Goal: Check status: Check status

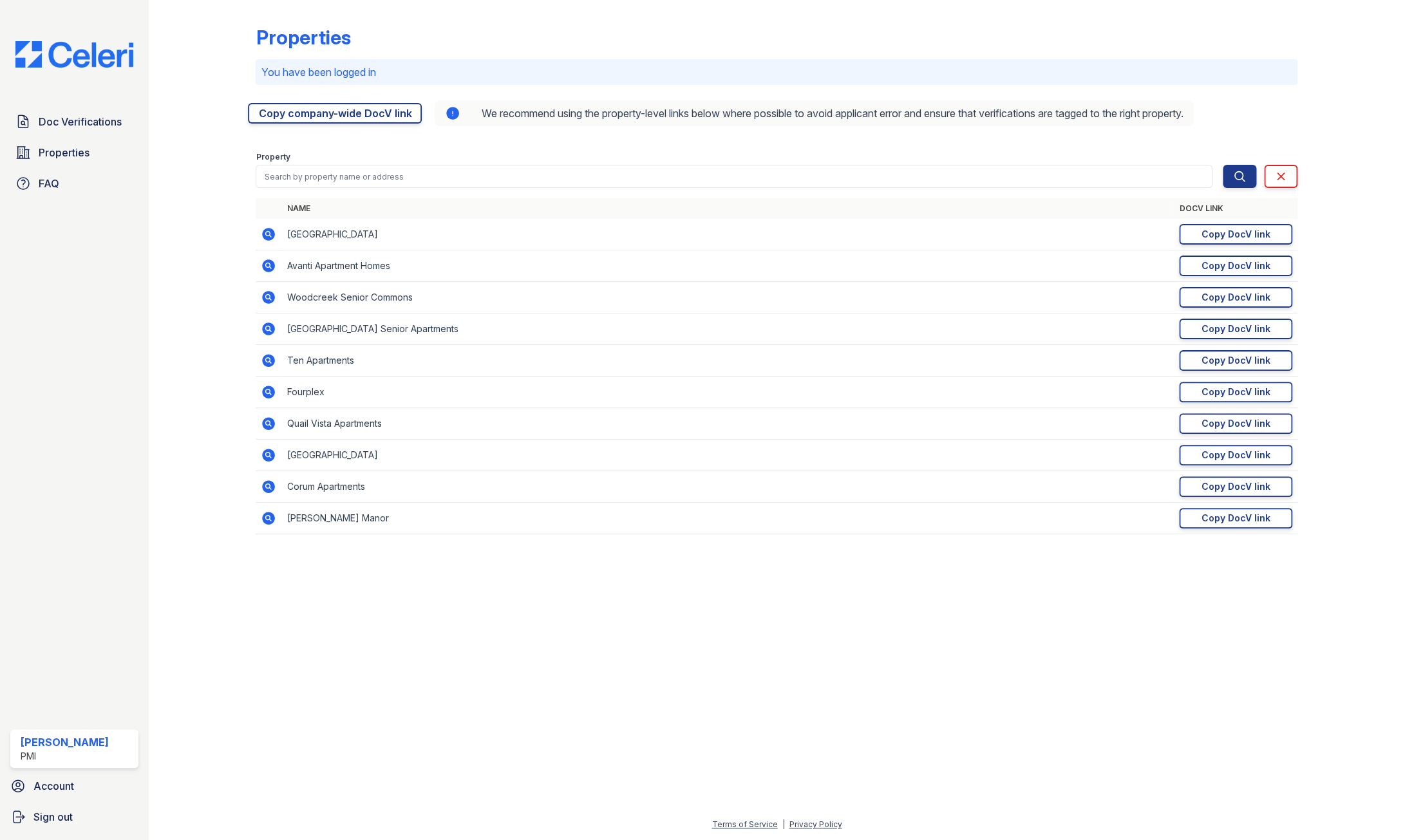
click at [268, 329] on icon at bounding box center [268, 327] width 3 height 3
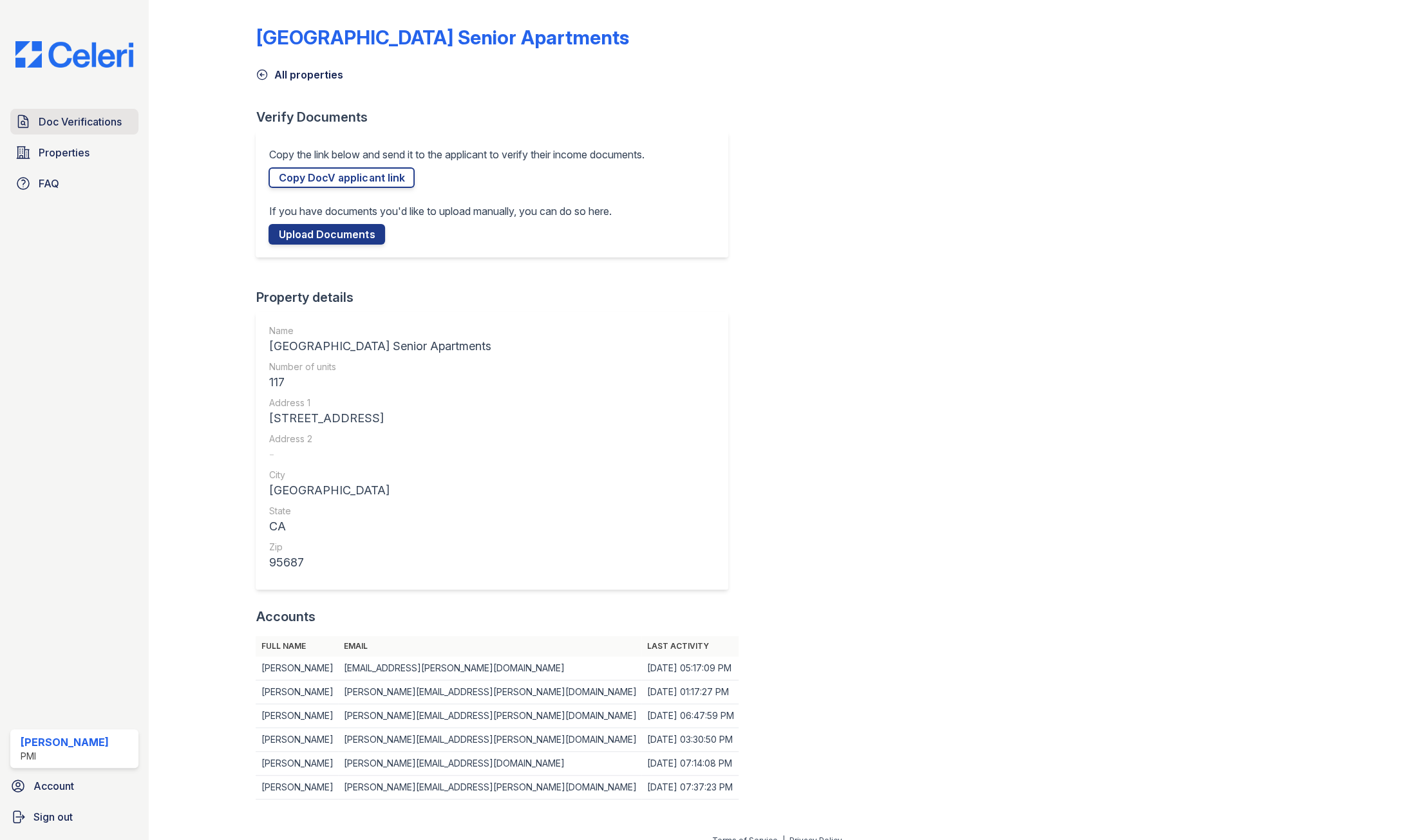
click at [46, 120] on span "Doc Verifications" at bounding box center [80, 122] width 83 height 16
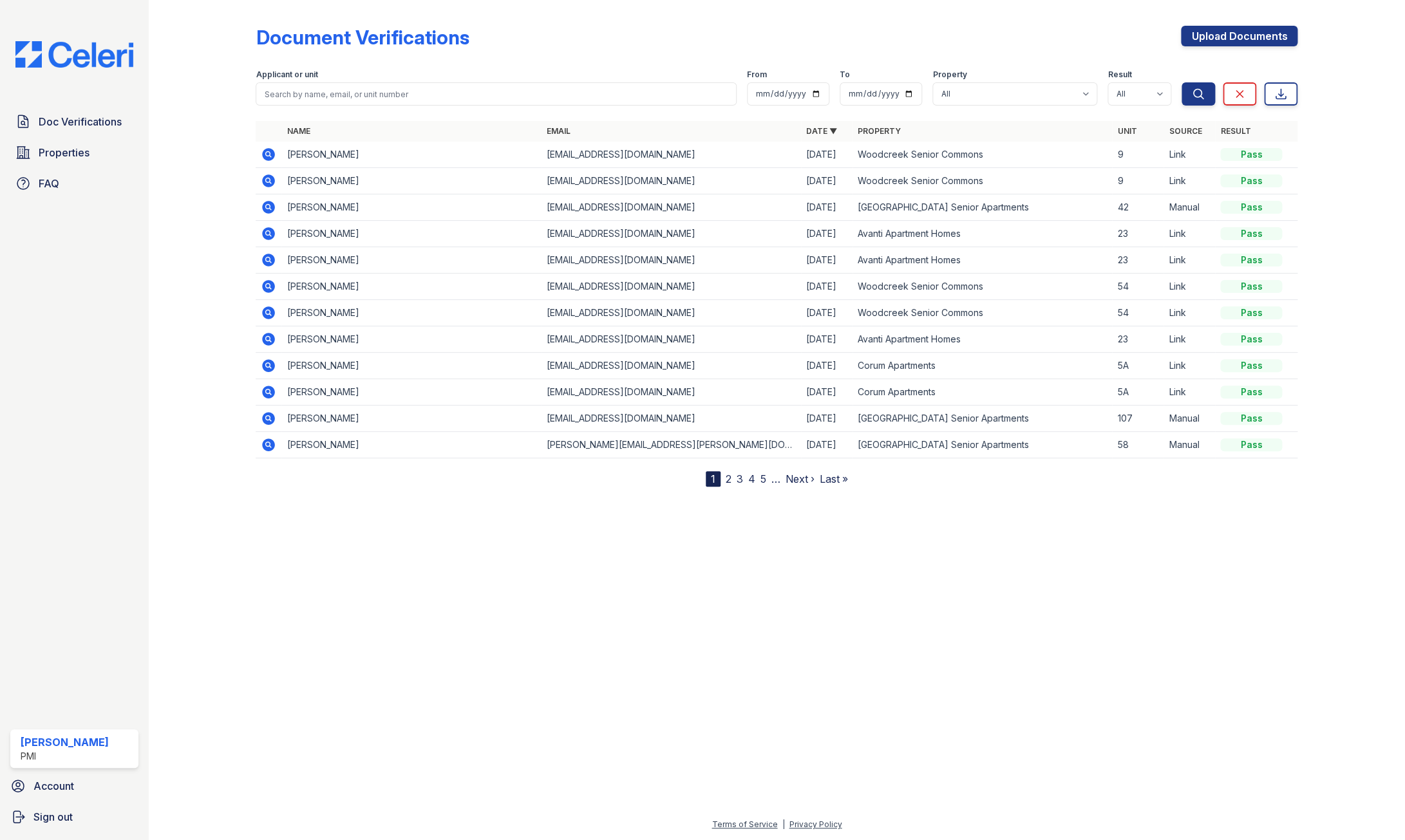
click at [270, 207] on icon at bounding box center [268, 206] width 3 height 3
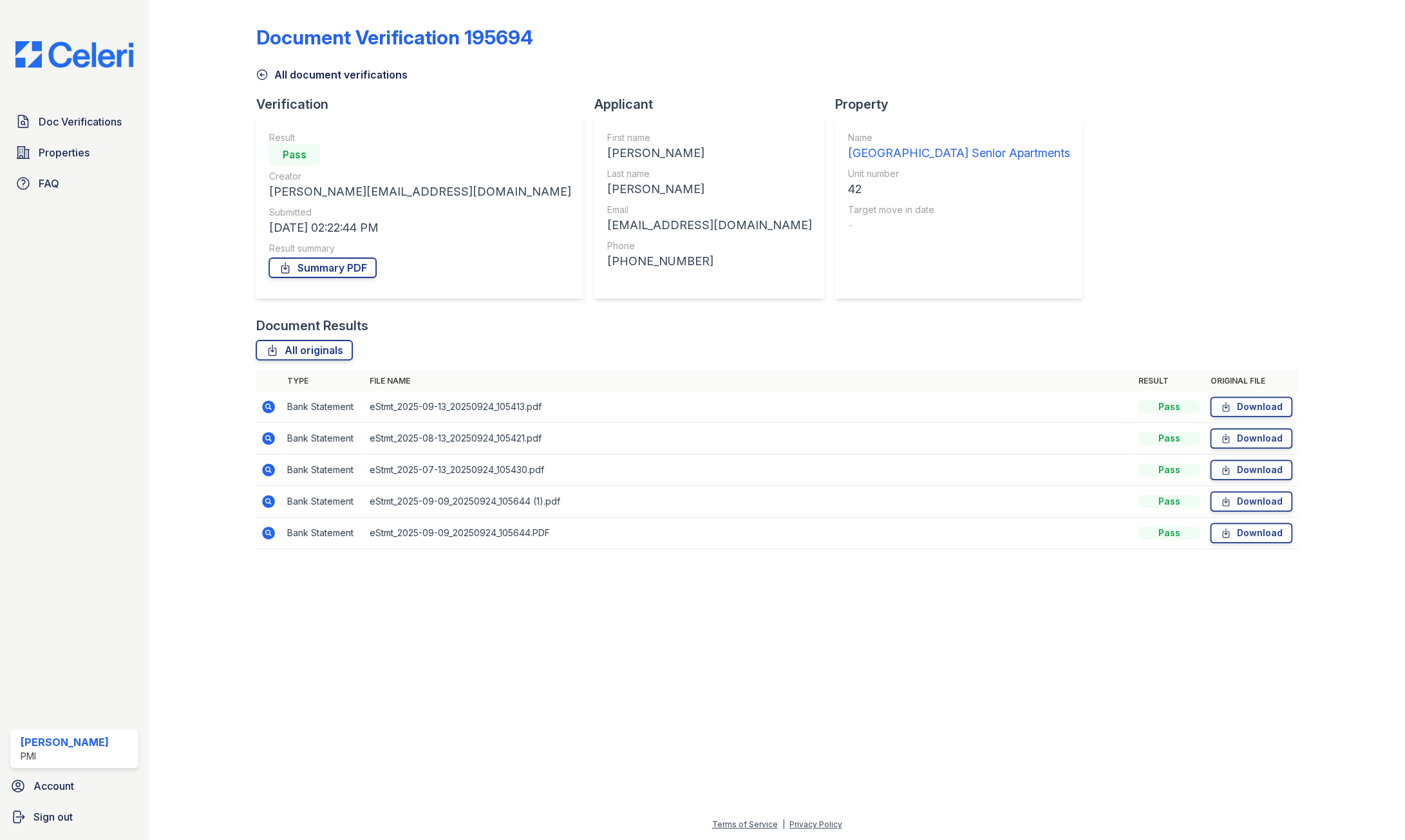
click at [270, 404] on icon at bounding box center [269, 407] width 16 height 16
click at [264, 435] on icon at bounding box center [269, 438] width 13 height 13
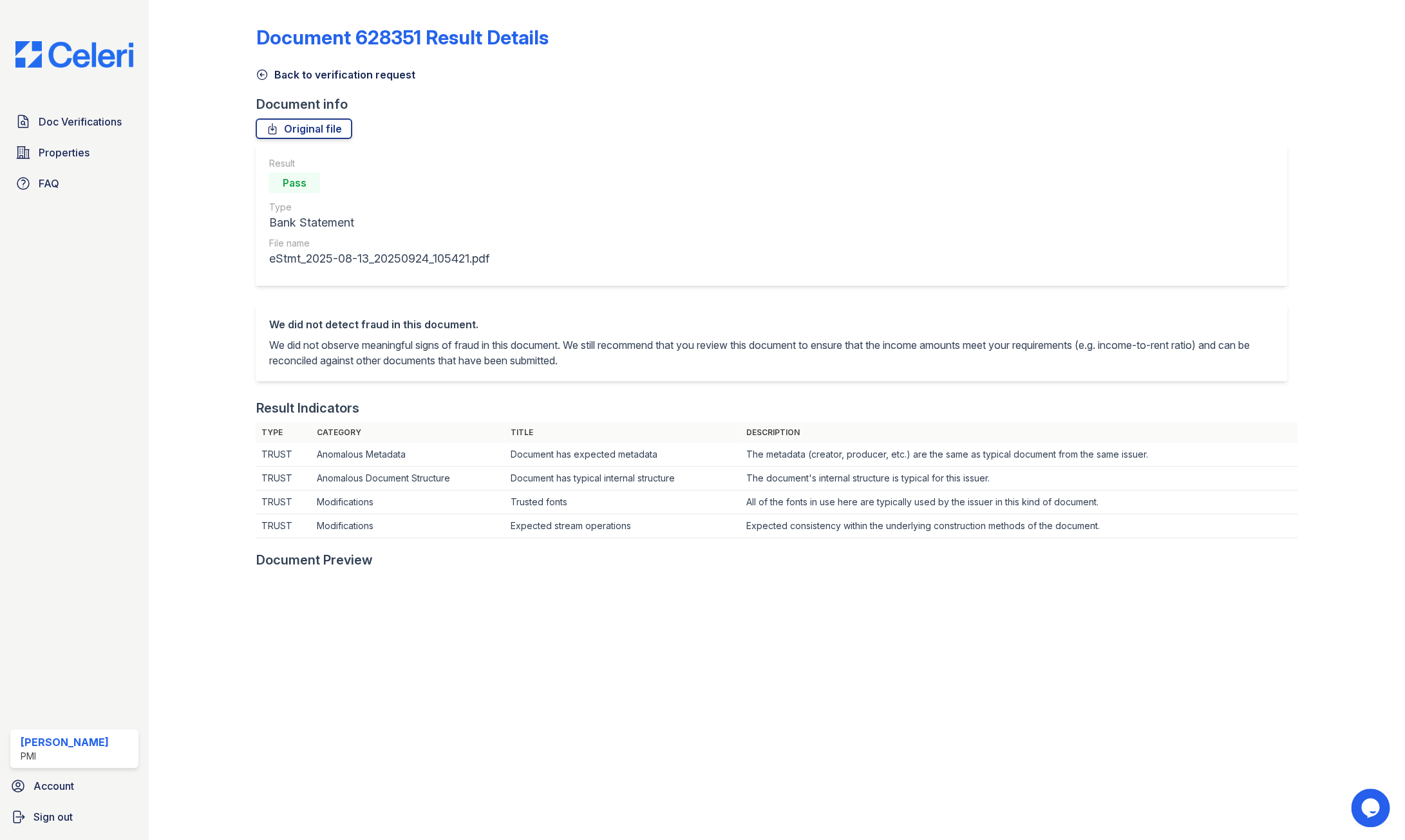
click at [264, 74] on icon at bounding box center [263, 75] width 10 height 10
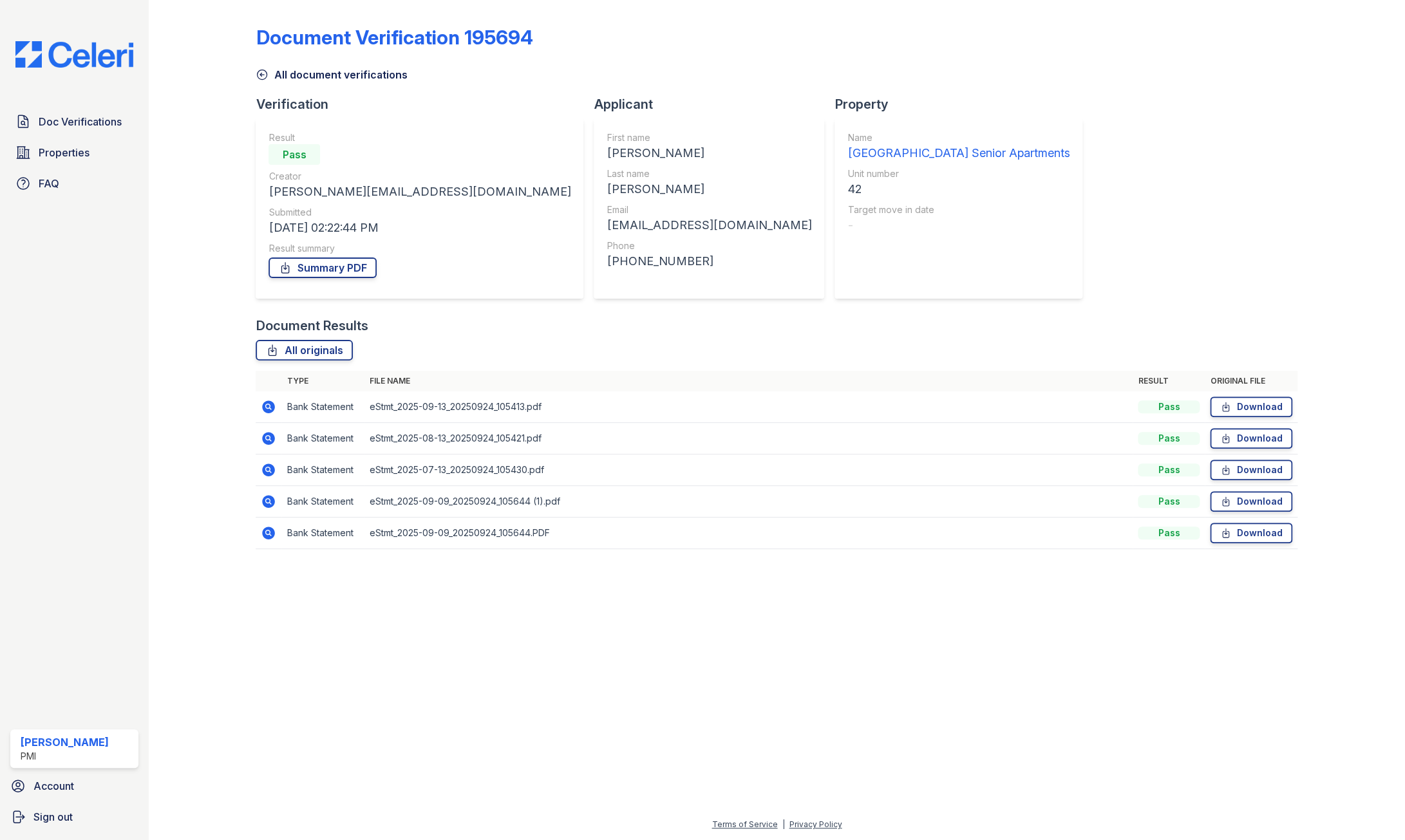
click at [270, 470] on icon at bounding box center [268, 469] width 3 height 3
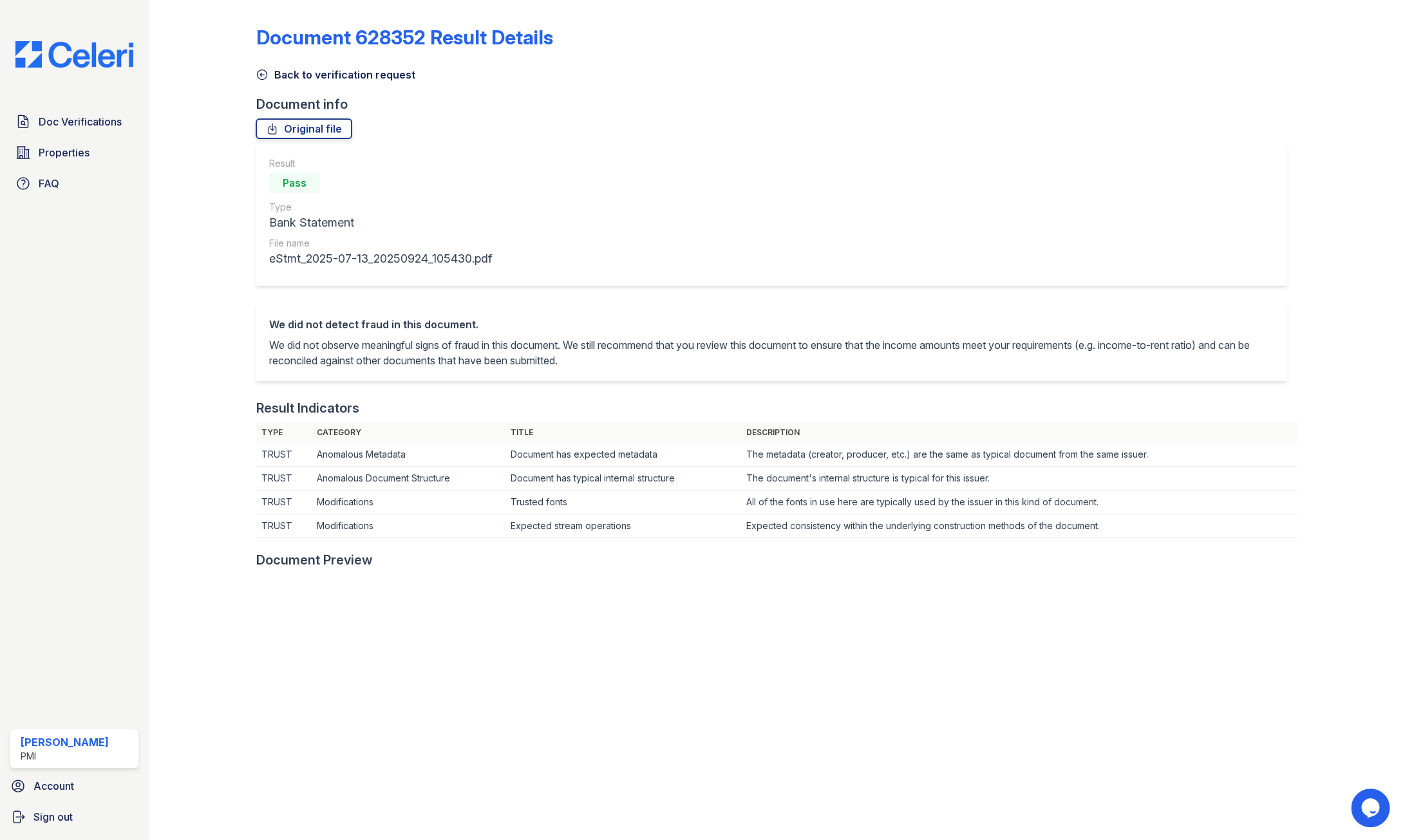
click at [258, 73] on icon at bounding box center [262, 74] width 13 height 13
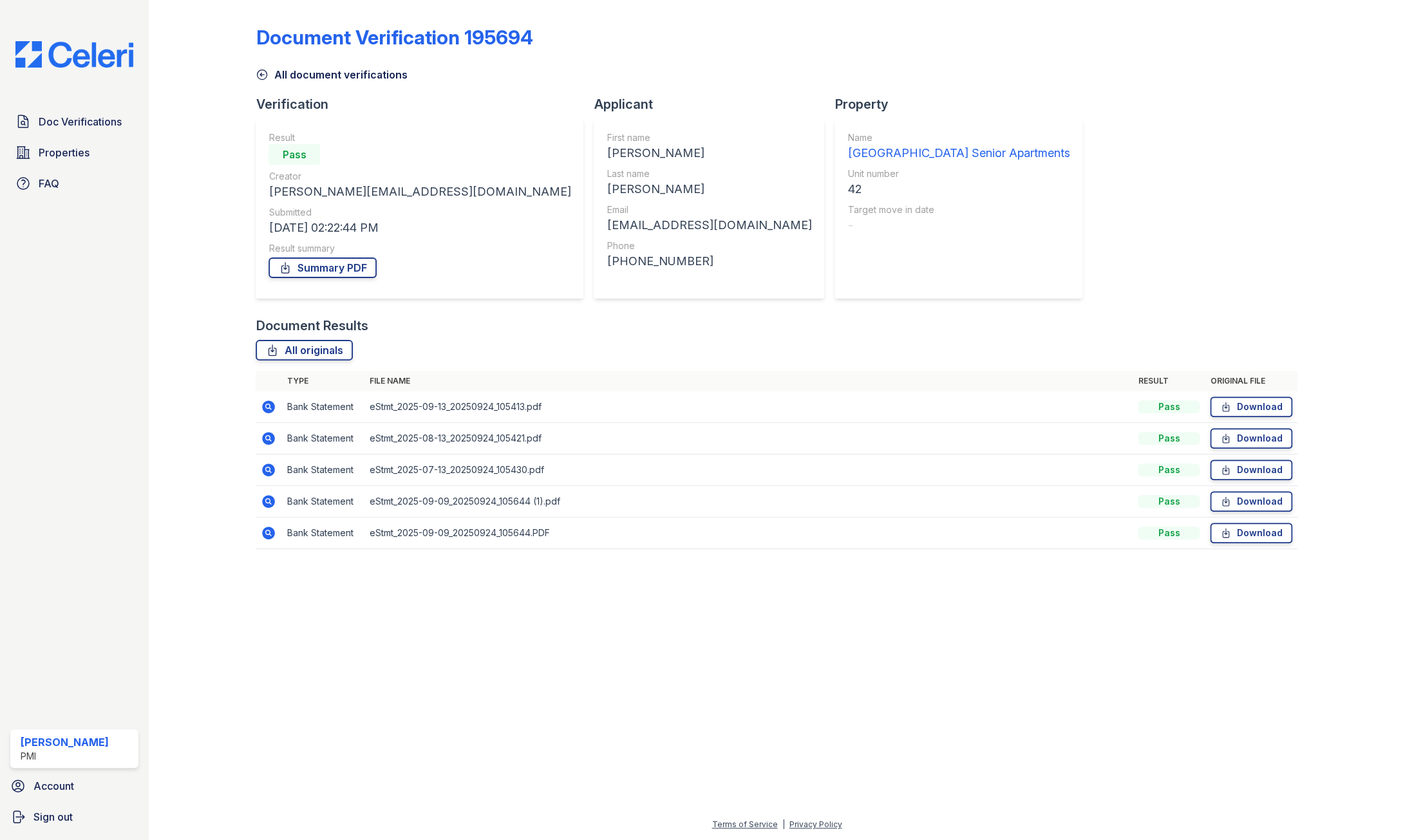
click at [268, 499] on icon at bounding box center [269, 501] width 16 height 16
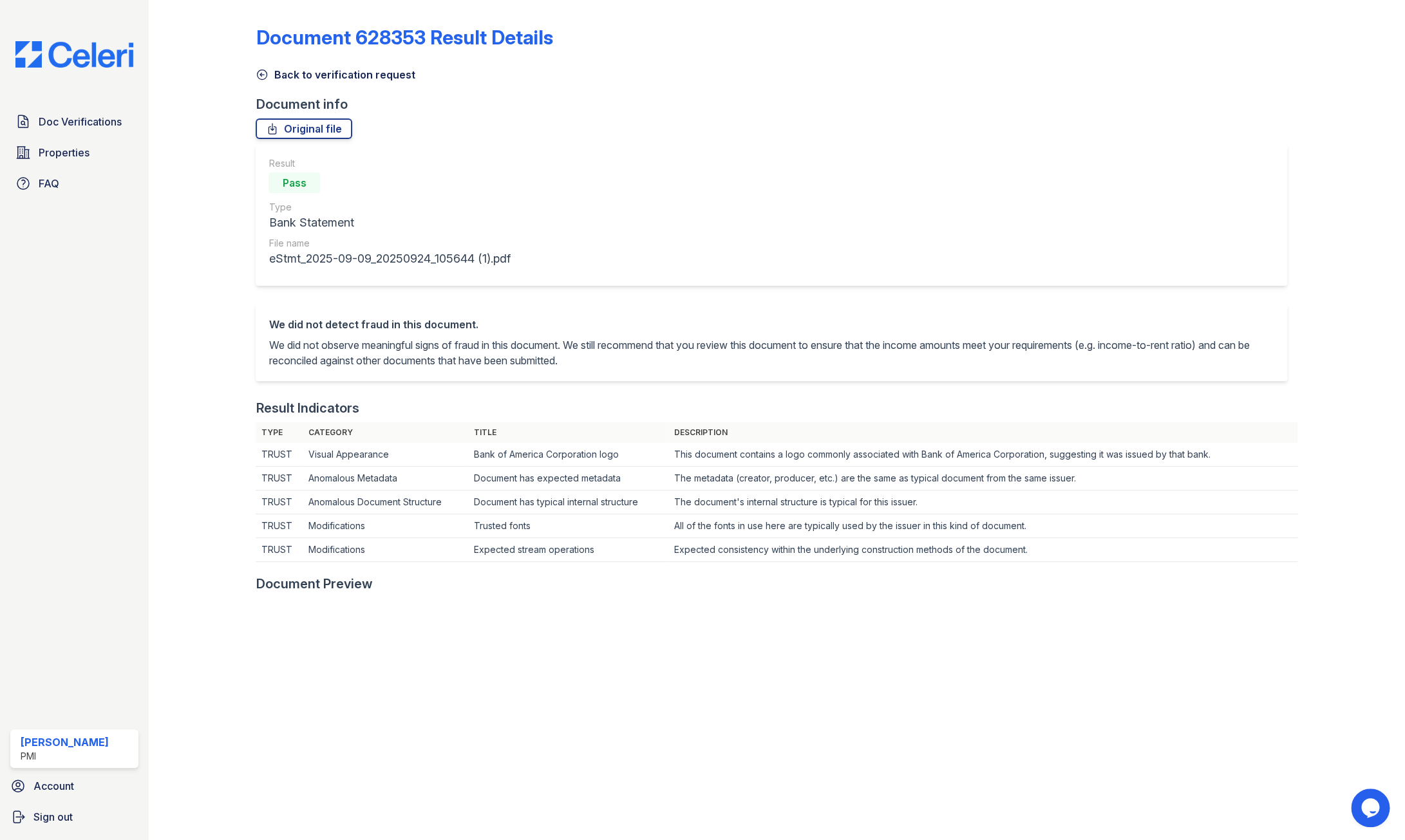
click at [261, 79] on icon at bounding box center [262, 74] width 13 height 13
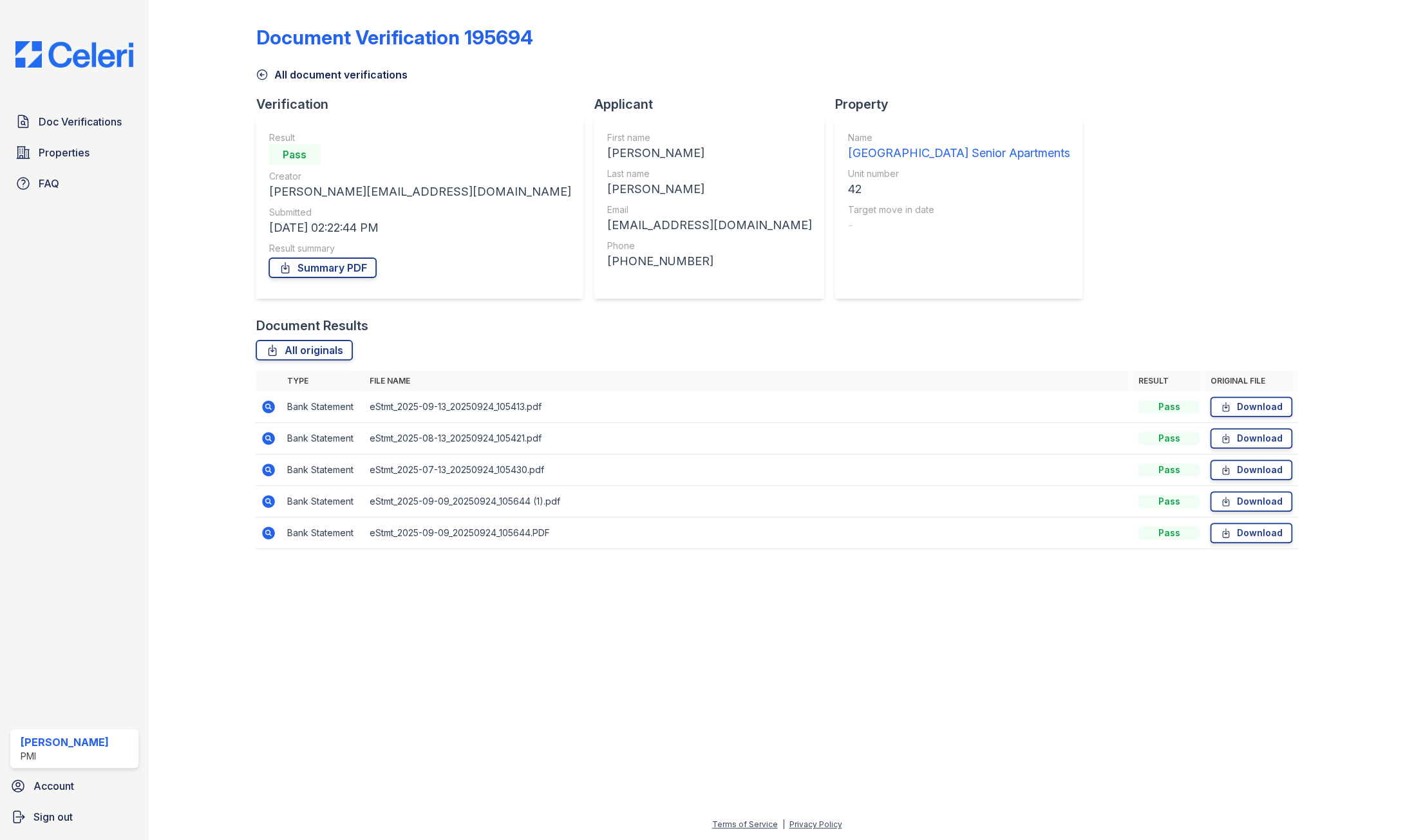
click at [269, 536] on icon at bounding box center [269, 533] width 13 height 13
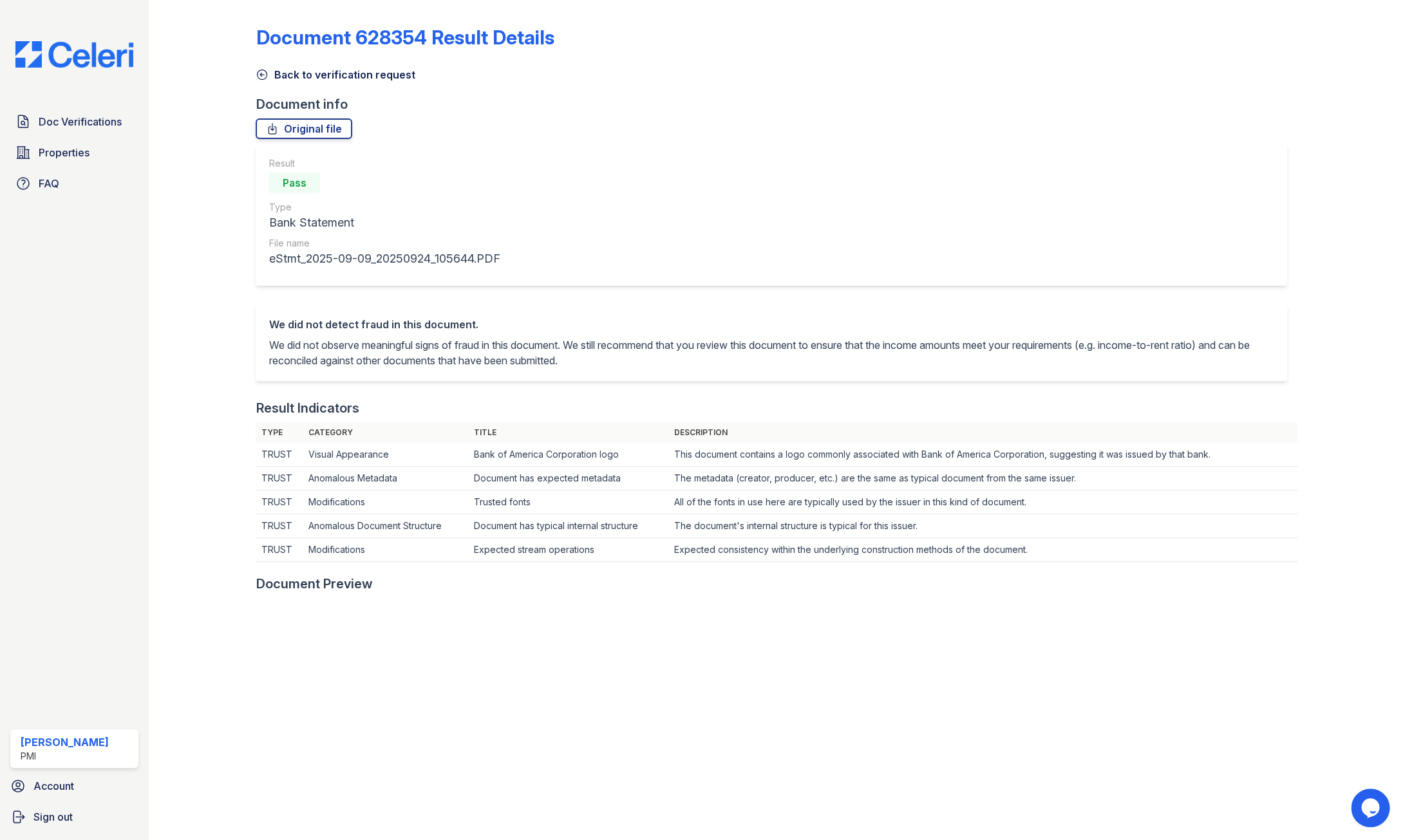
click at [261, 71] on icon at bounding box center [262, 74] width 13 height 13
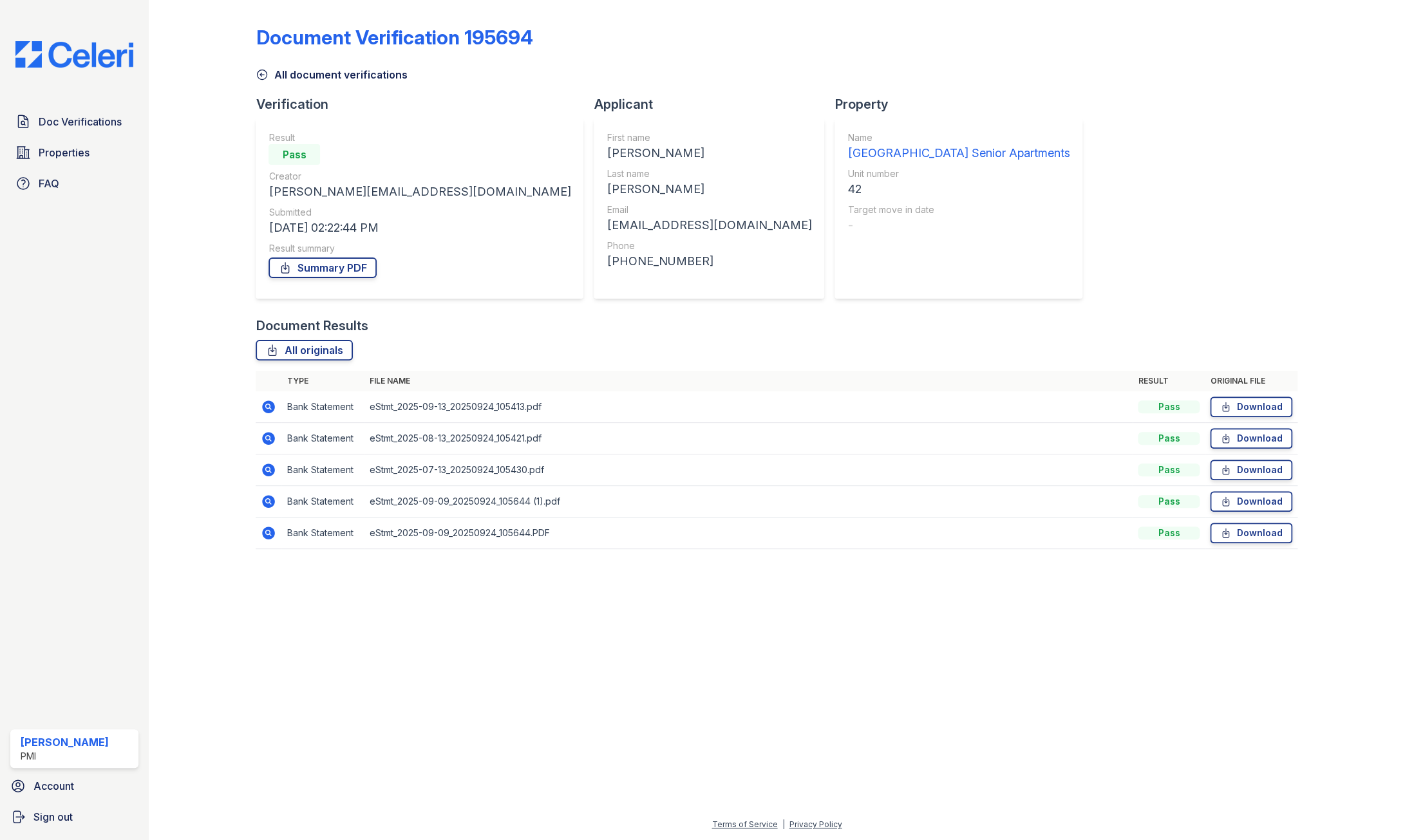
click at [266, 406] on icon at bounding box center [269, 406] width 13 height 13
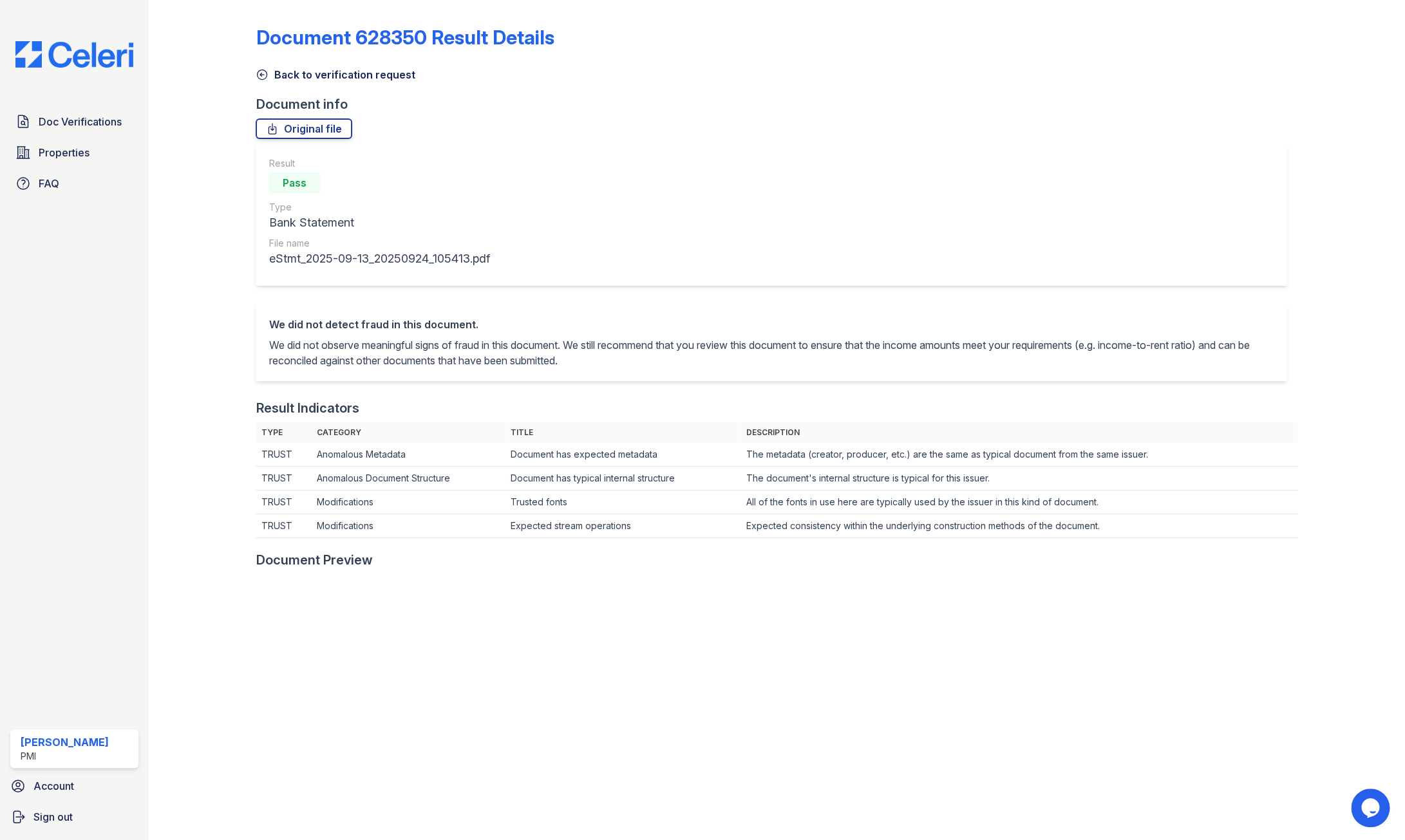
click at [263, 73] on icon at bounding box center [262, 74] width 13 height 13
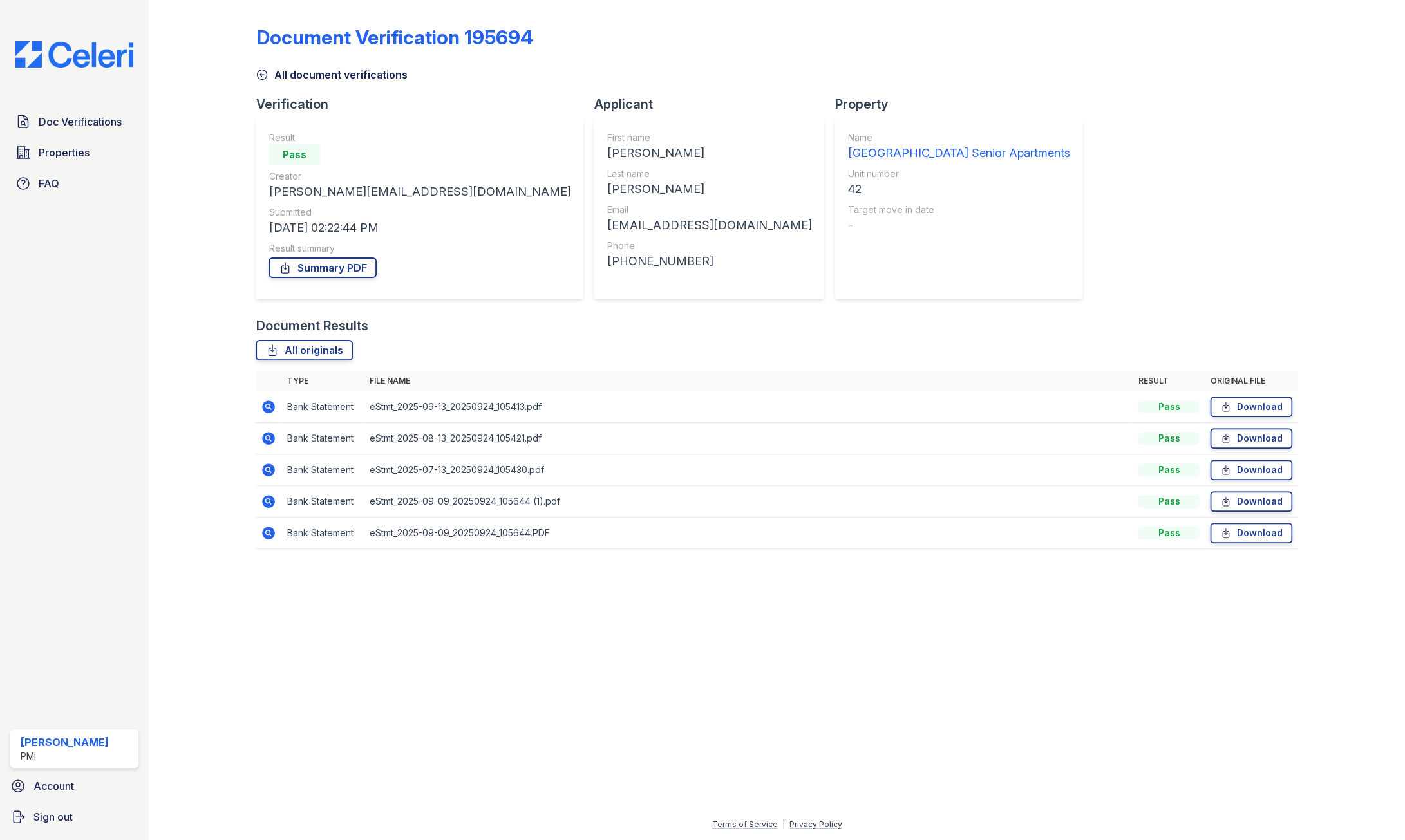
click at [265, 439] on icon at bounding box center [269, 438] width 13 height 13
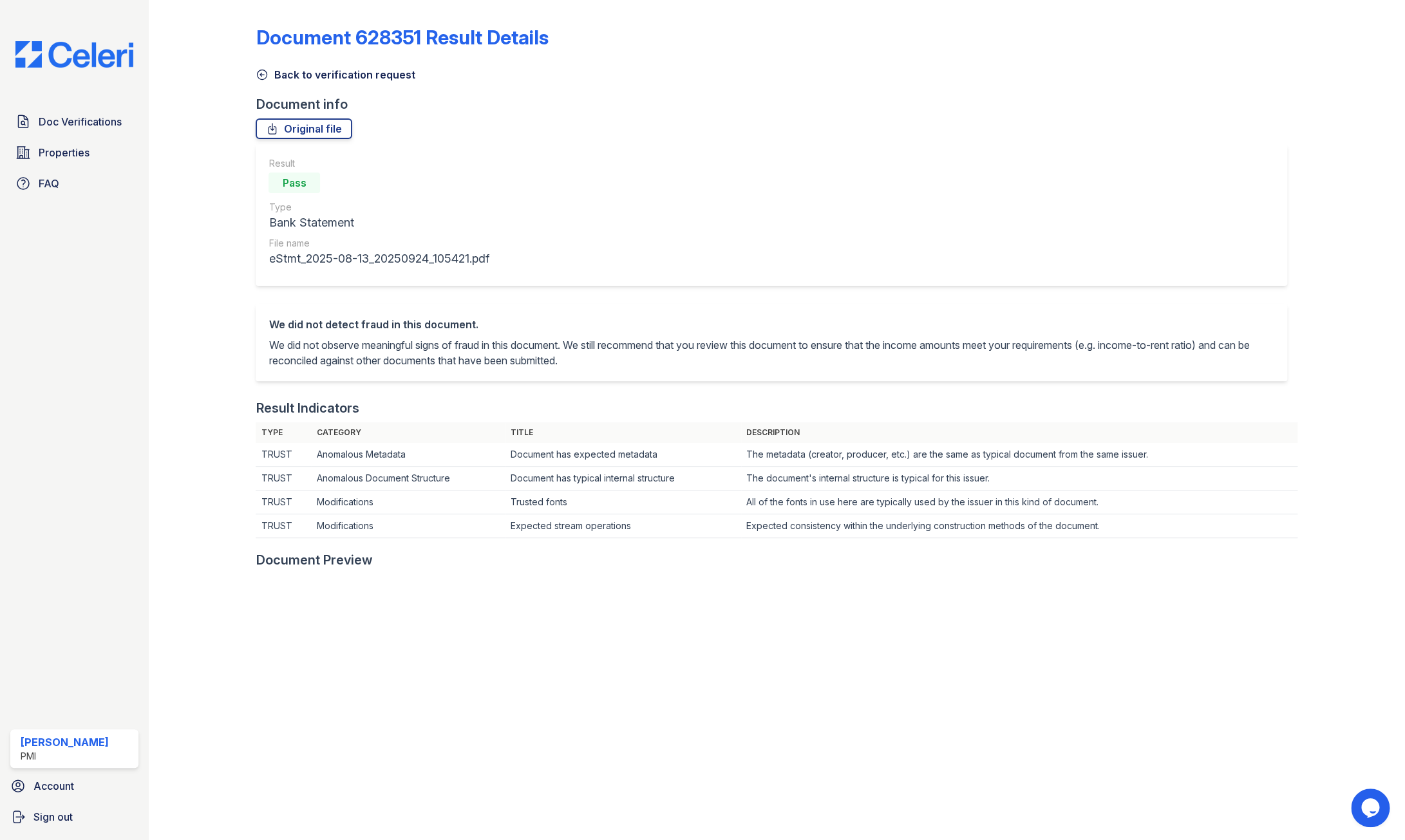
click at [261, 73] on icon at bounding box center [262, 74] width 13 height 13
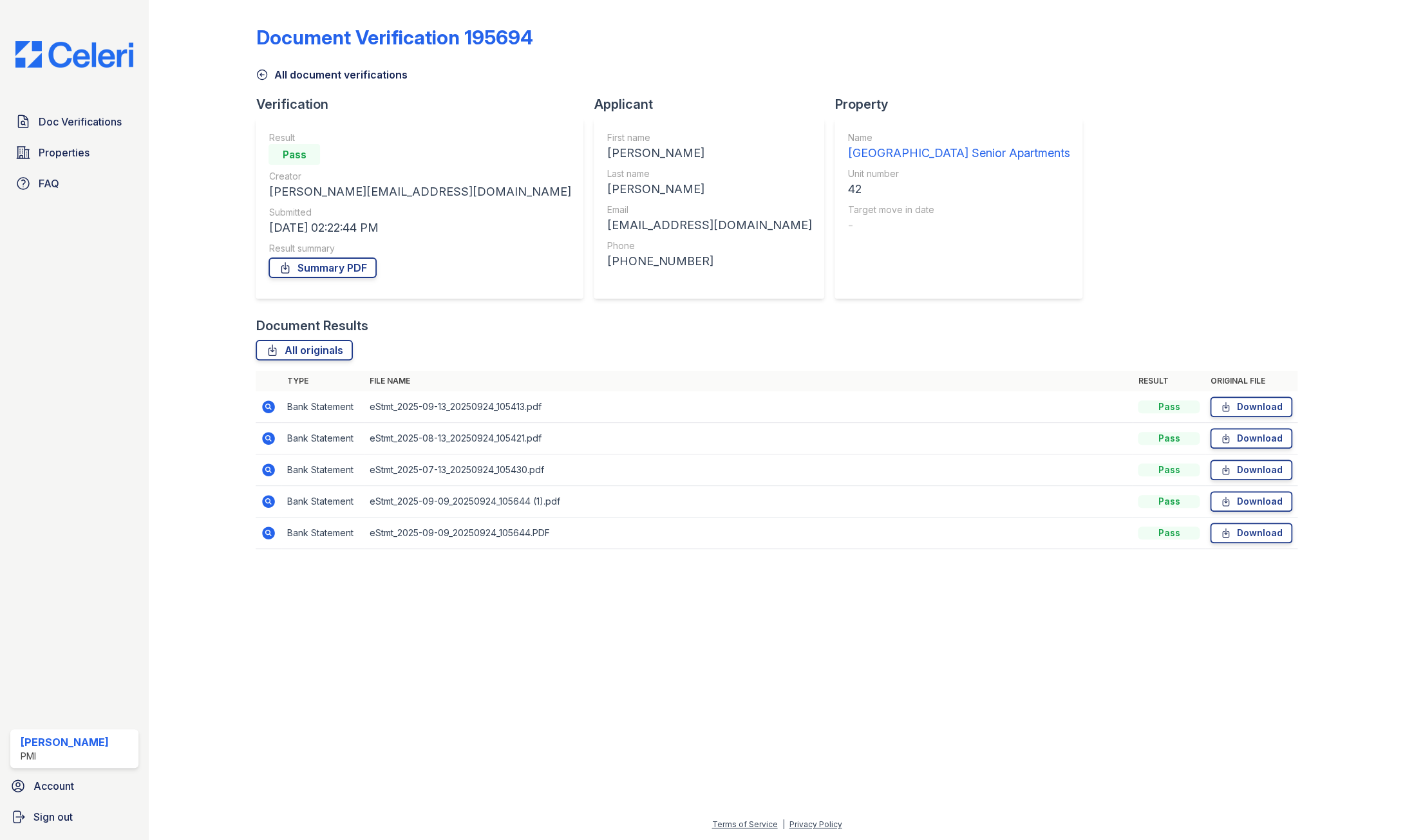
click at [268, 438] on icon at bounding box center [268, 437] width 3 height 3
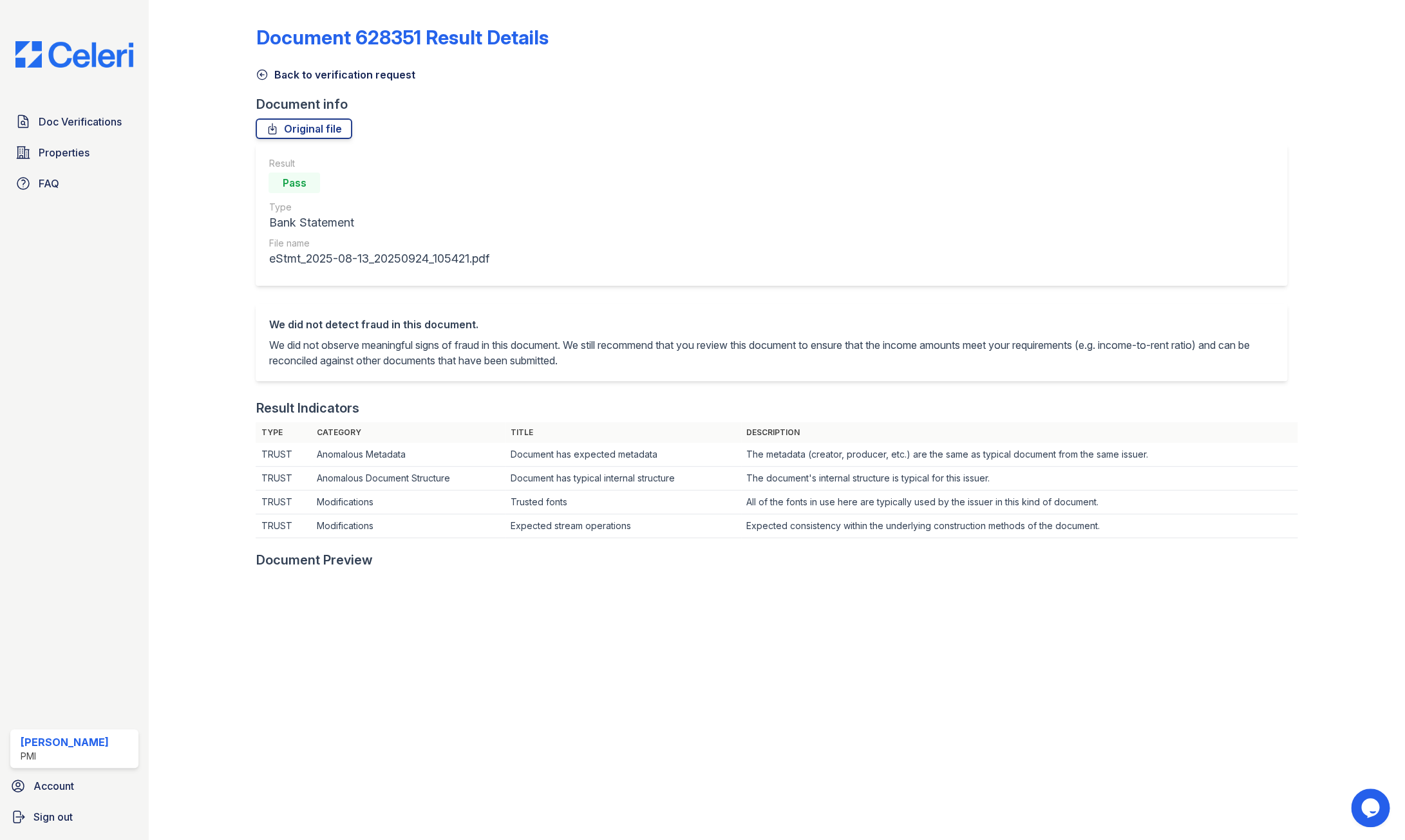
click at [259, 72] on icon at bounding box center [262, 74] width 13 height 13
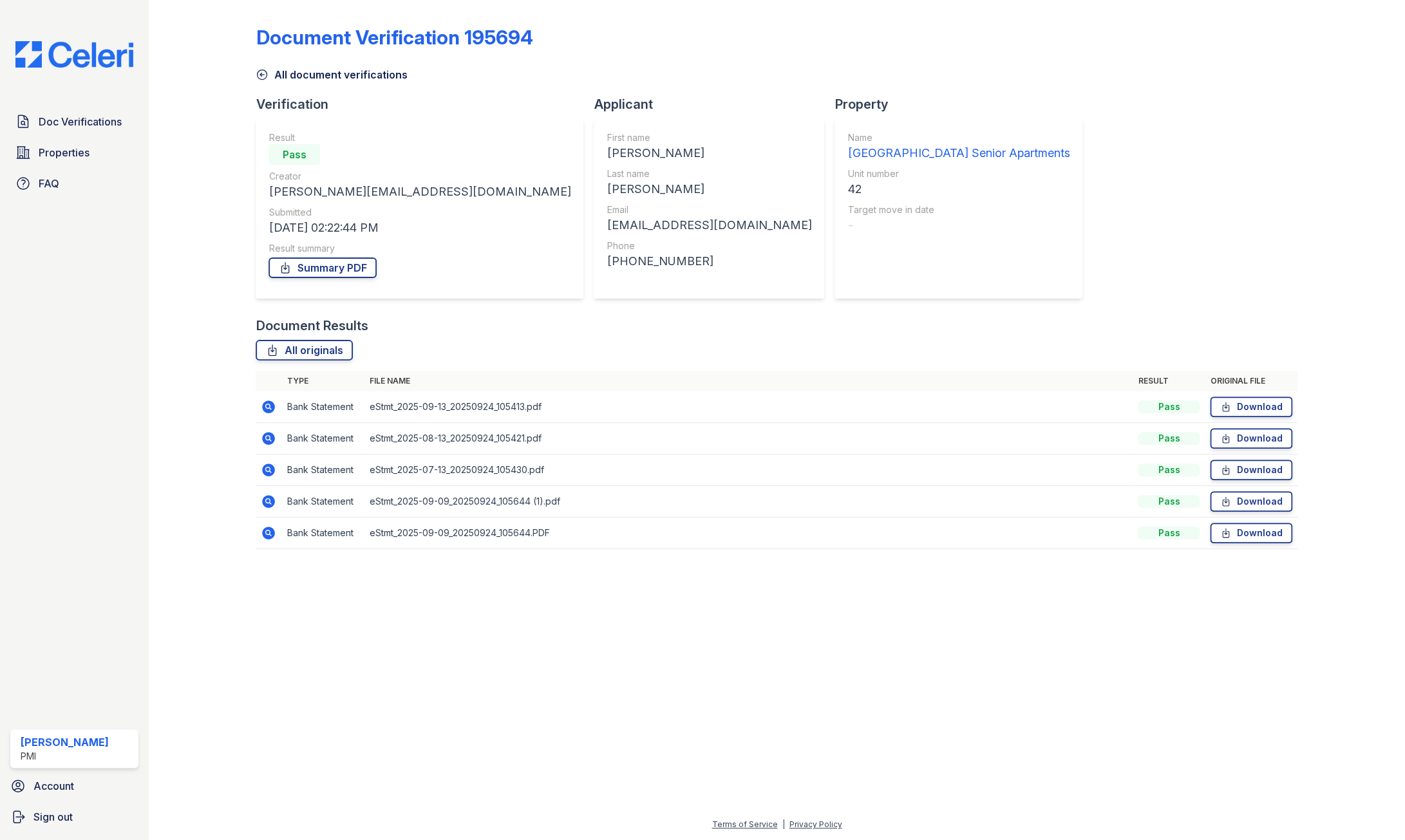
click at [267, 468] on icon at bounding box center [269, 470] width 13 height 13
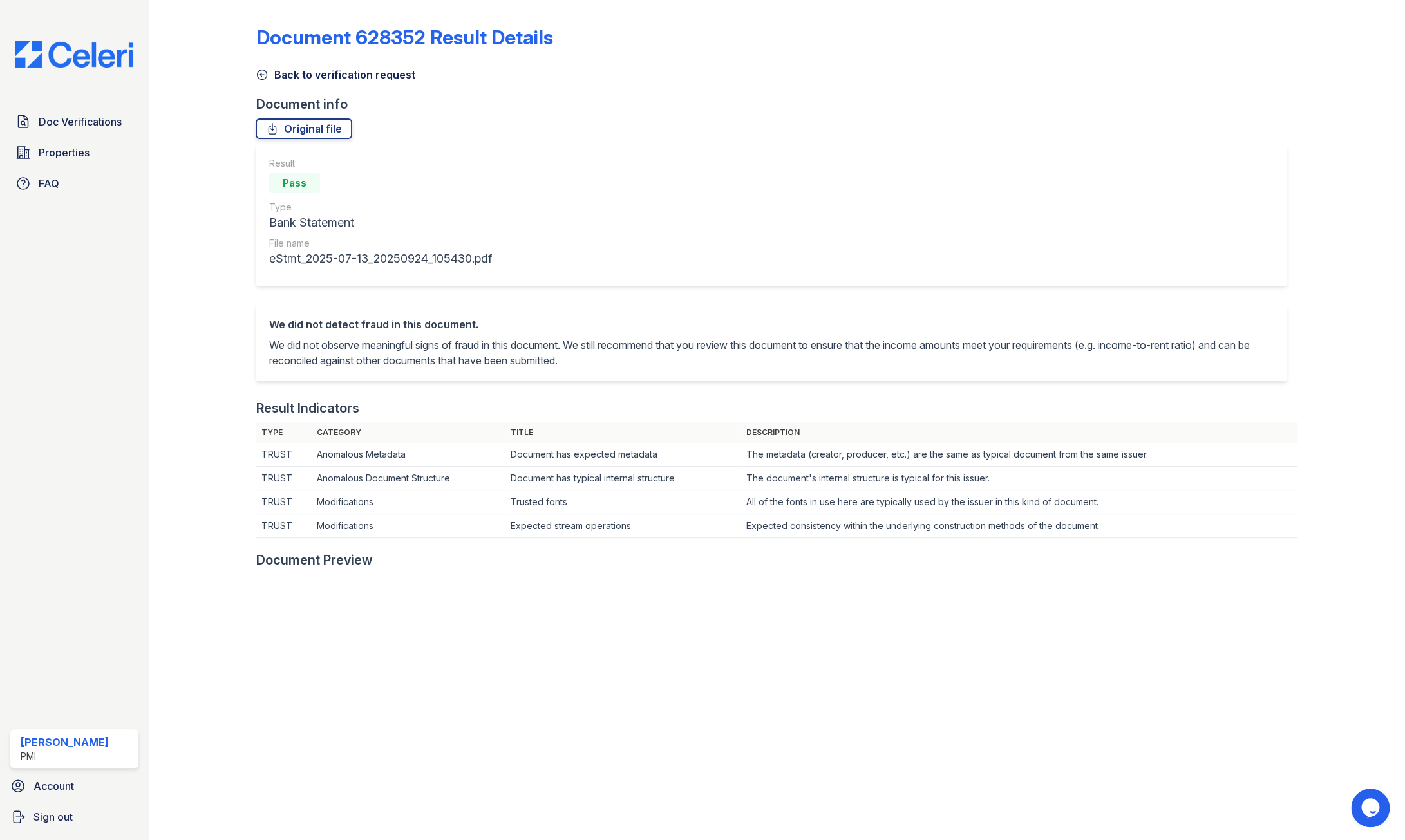
click at [260, 73] on icon at bounding box center [262, 74] width 13 height 13
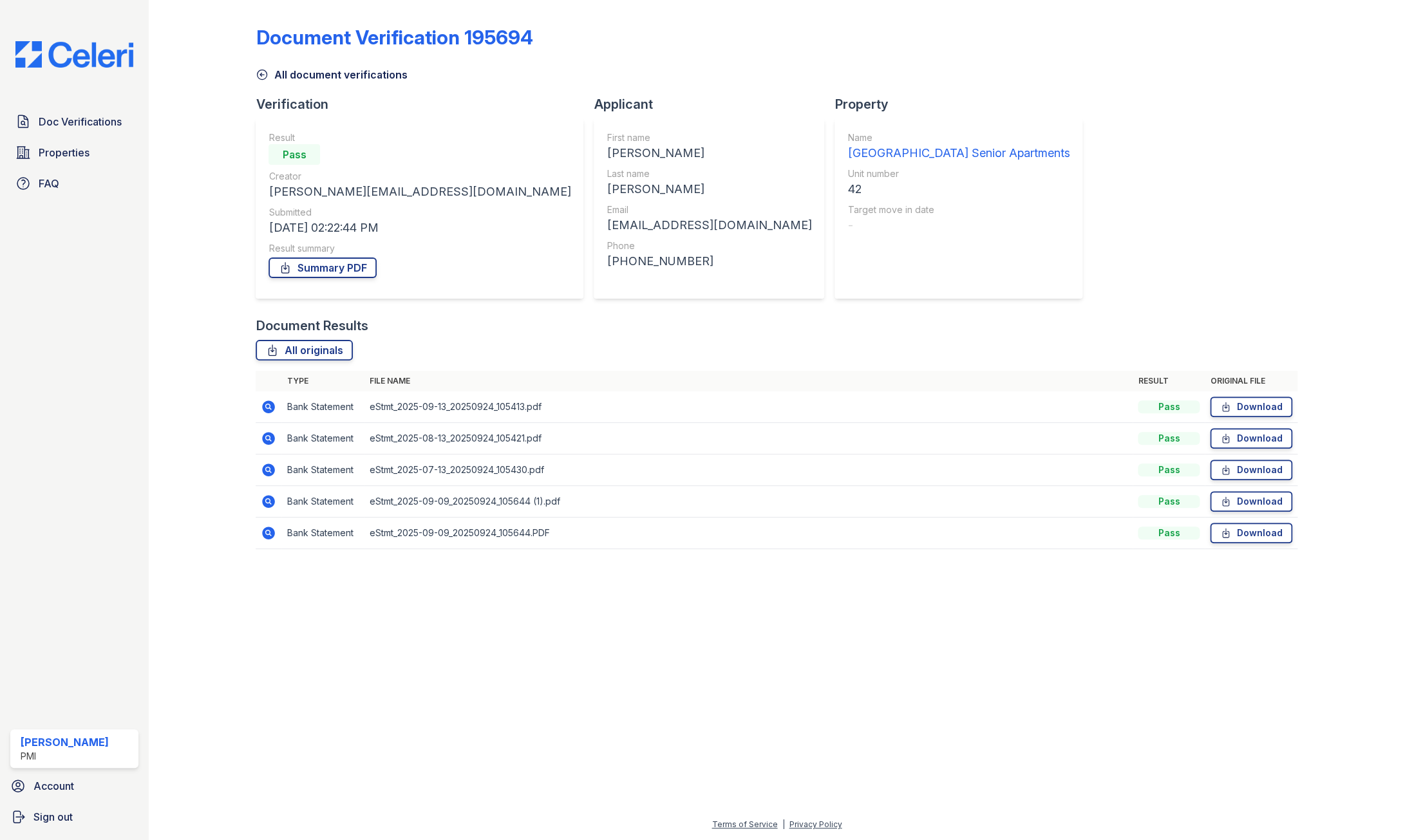
click at [271, 498] on icon at bounding box center [269, 501] width 13 height 13
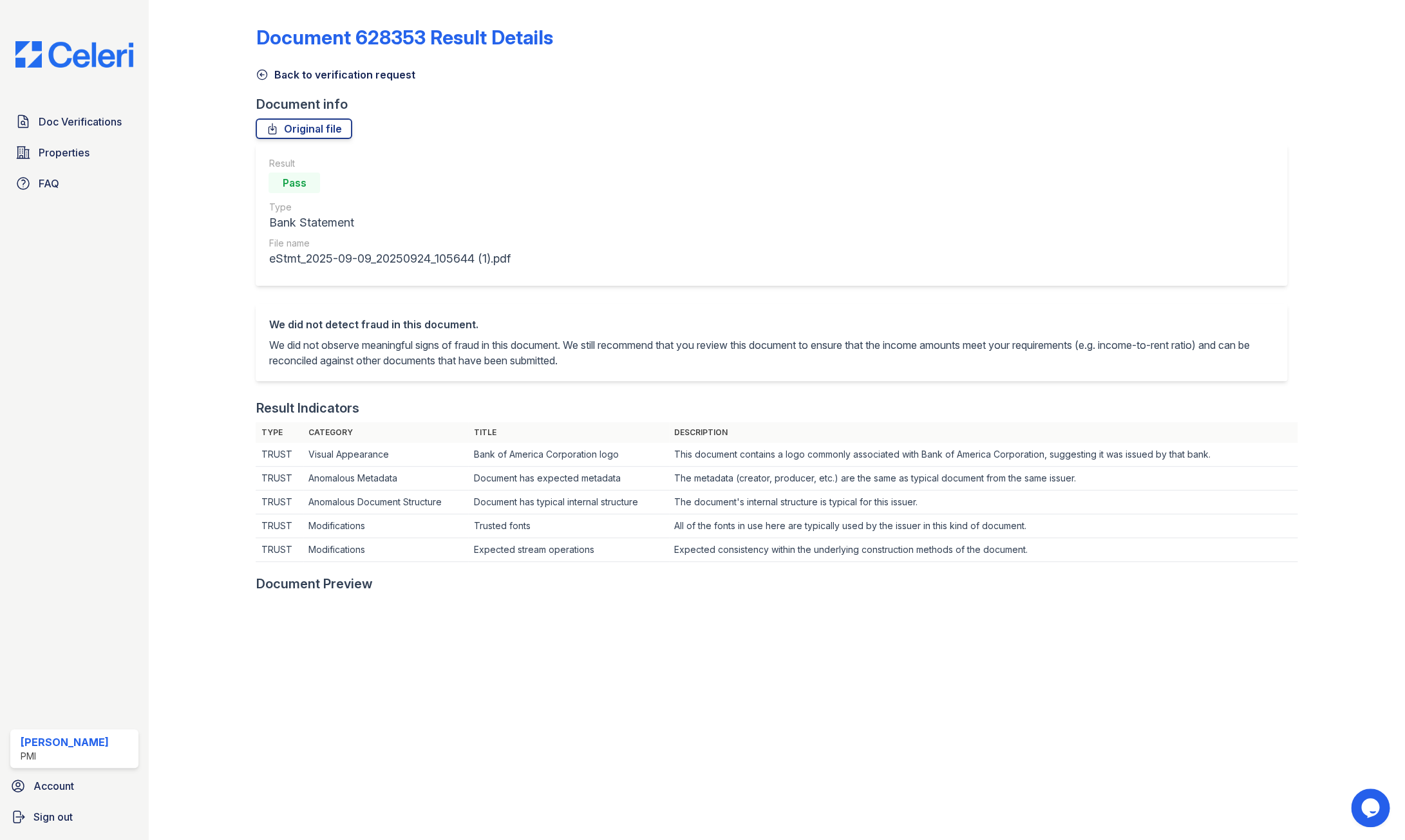
click at [263, 73] on icon at bounding box center [262, 74] width 13 height 13
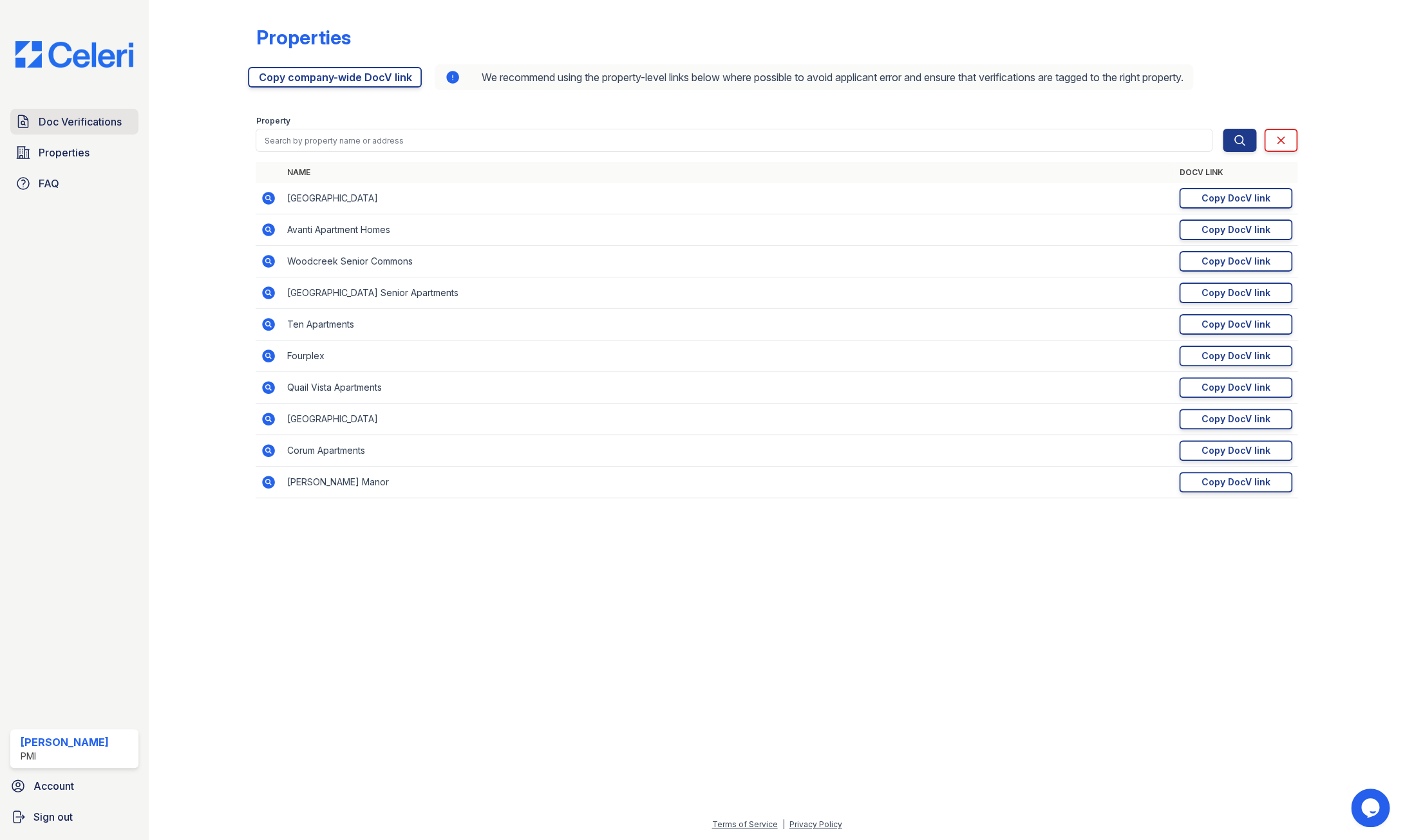
click at [59, 117] on span "Doc Verifications" at bounding box center [80, 122] width 83 height 16
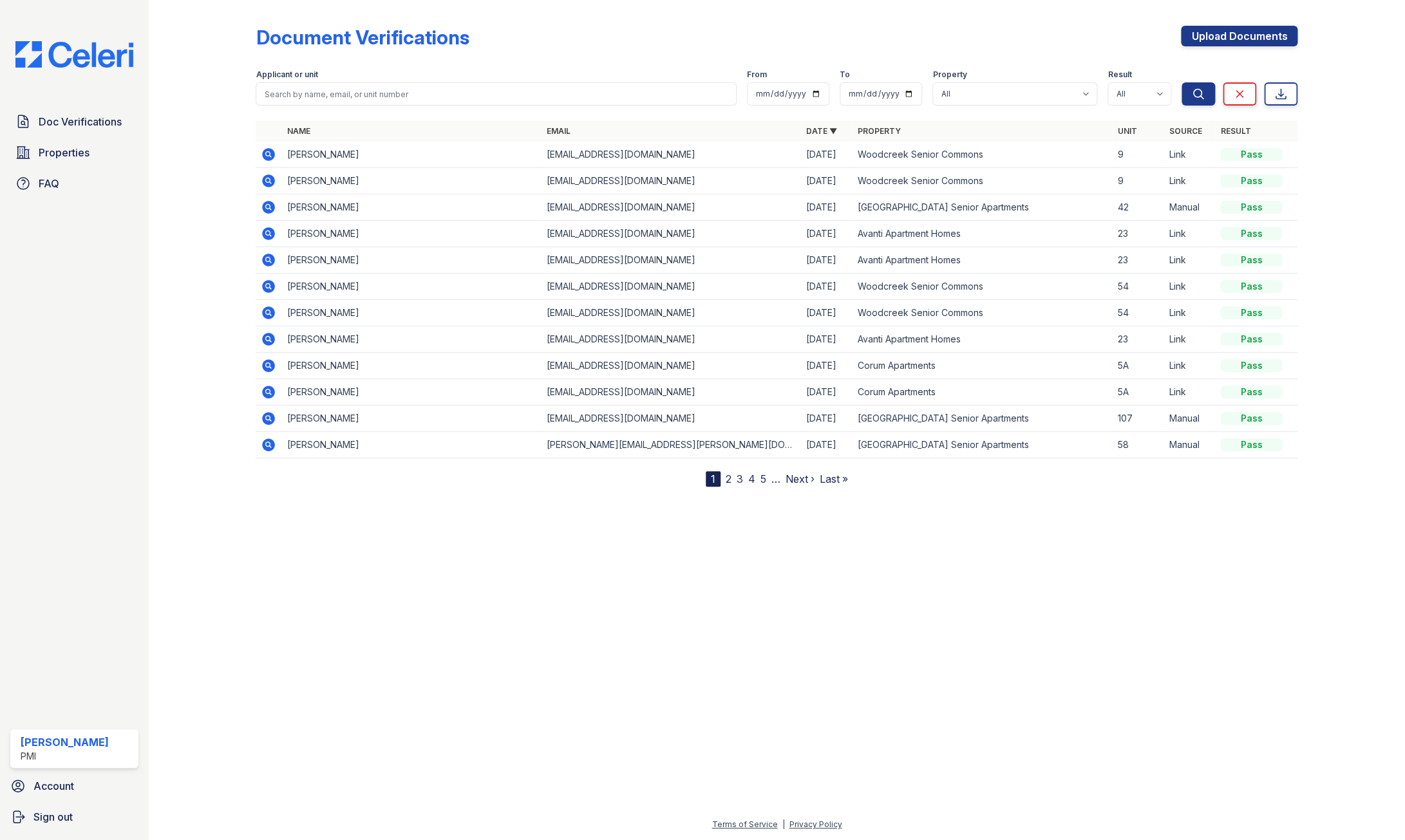
click at [267, 203] on icon at bounding box center [269, 207] width 13 height 13
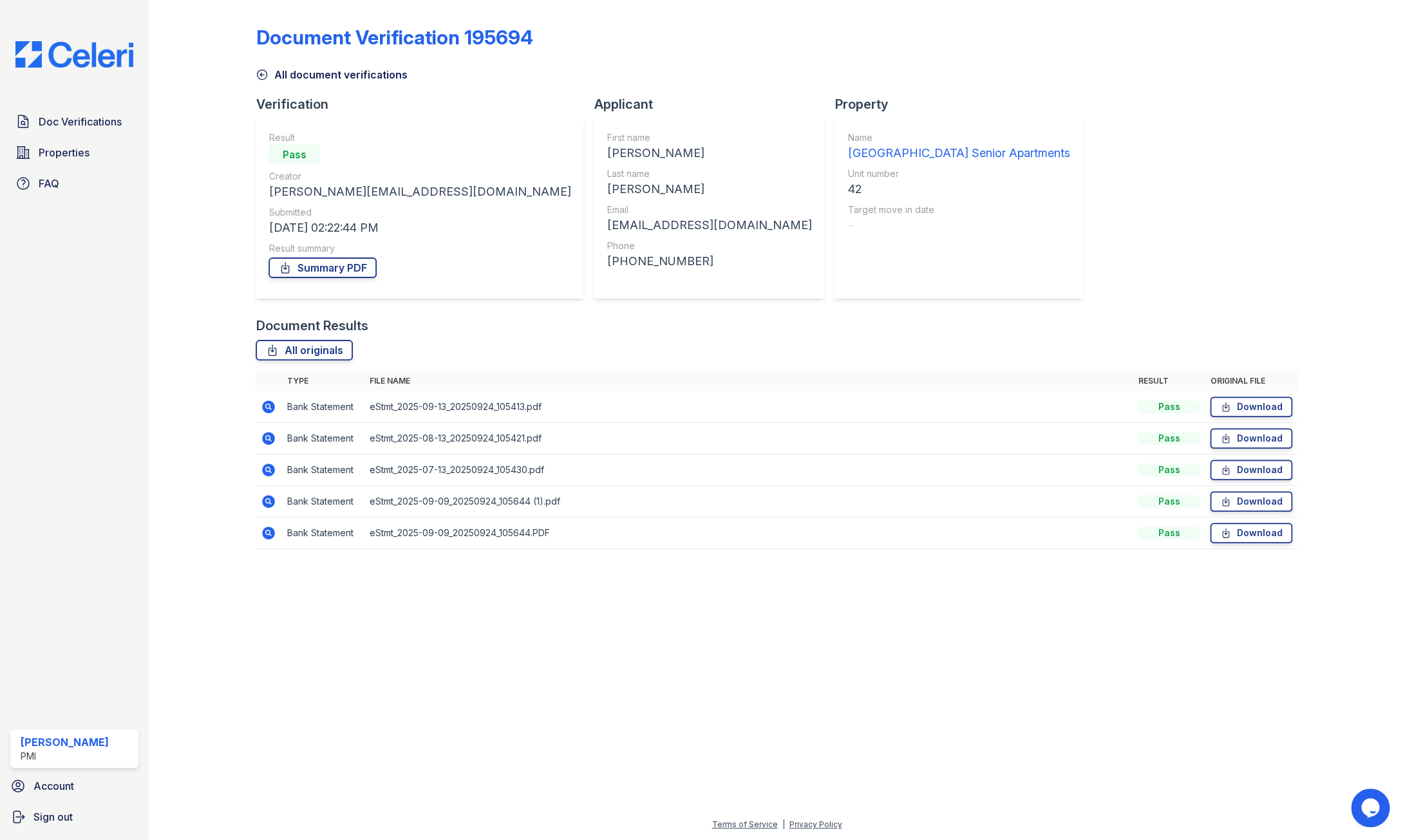
click at [269, 534] on icon at bounding box center [269, 533] width 16 height 16
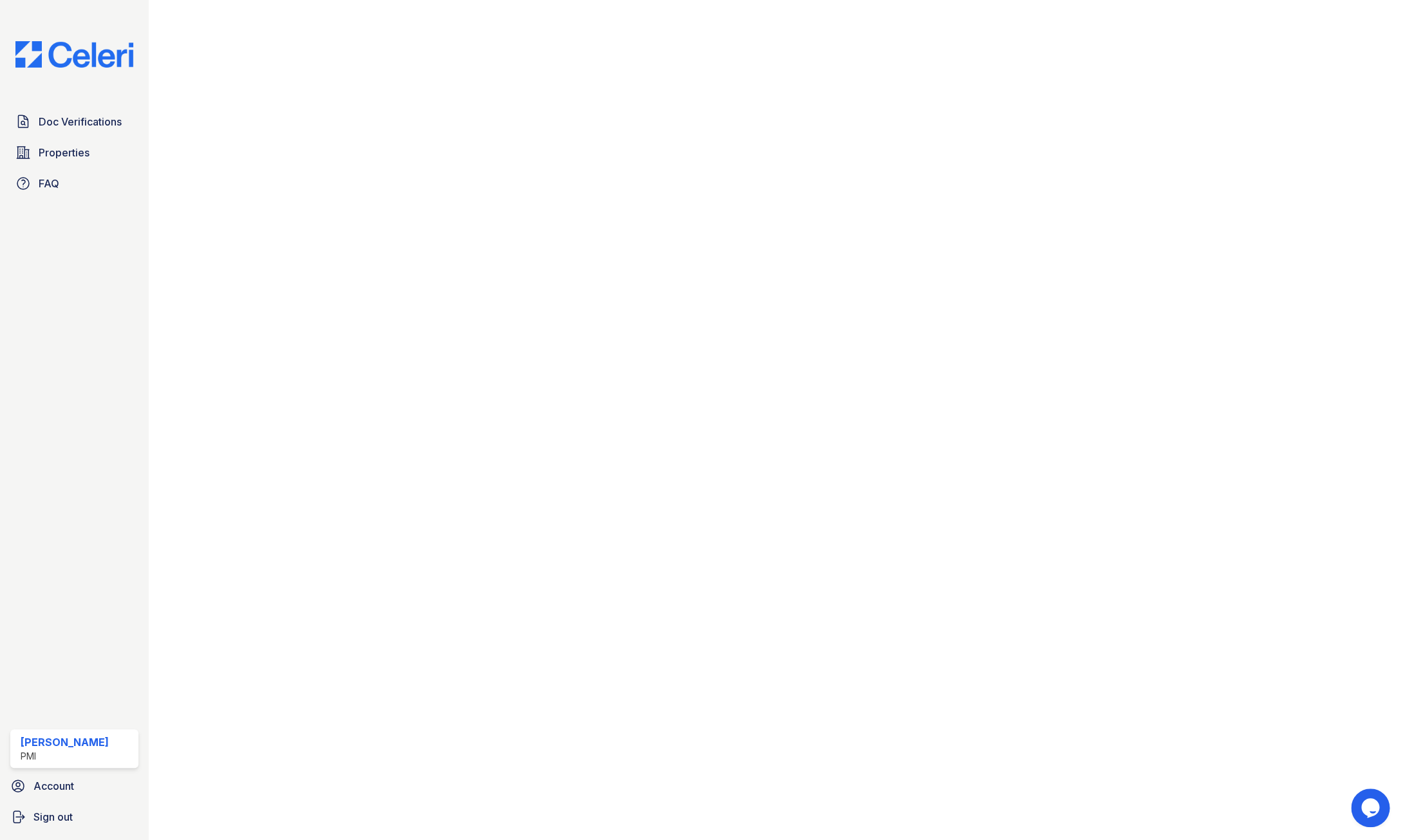
scroll to position [642, 0]
